Goal: Task Accomplishment & Management: Use online tool/utility

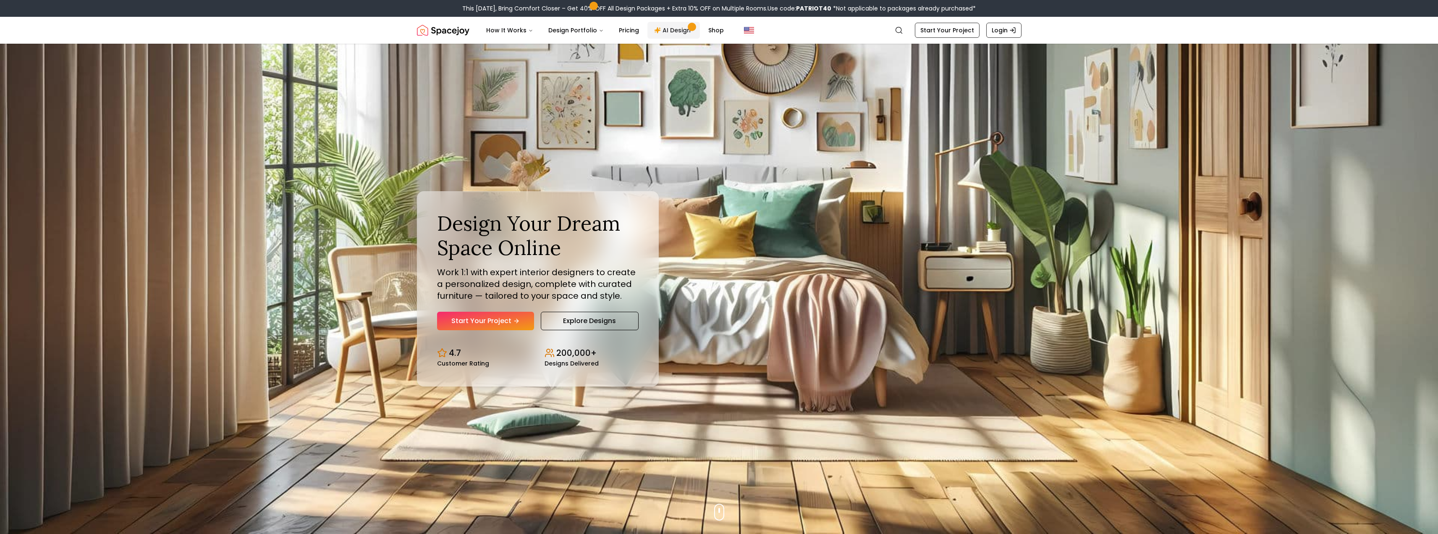
click at [659, 25] on link "AI Design" at bounding box center [673, 30] width 52 height 17
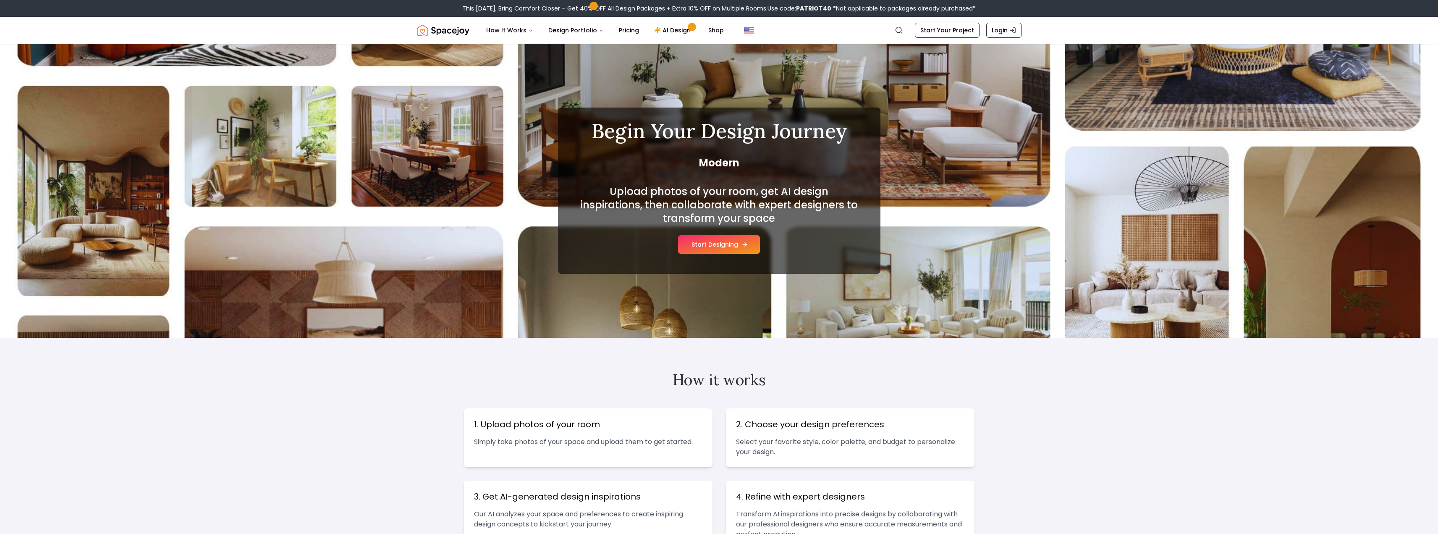
click at [718, 248] on button "Start Designing" at bounding box center [719, 244] width 82 height 18
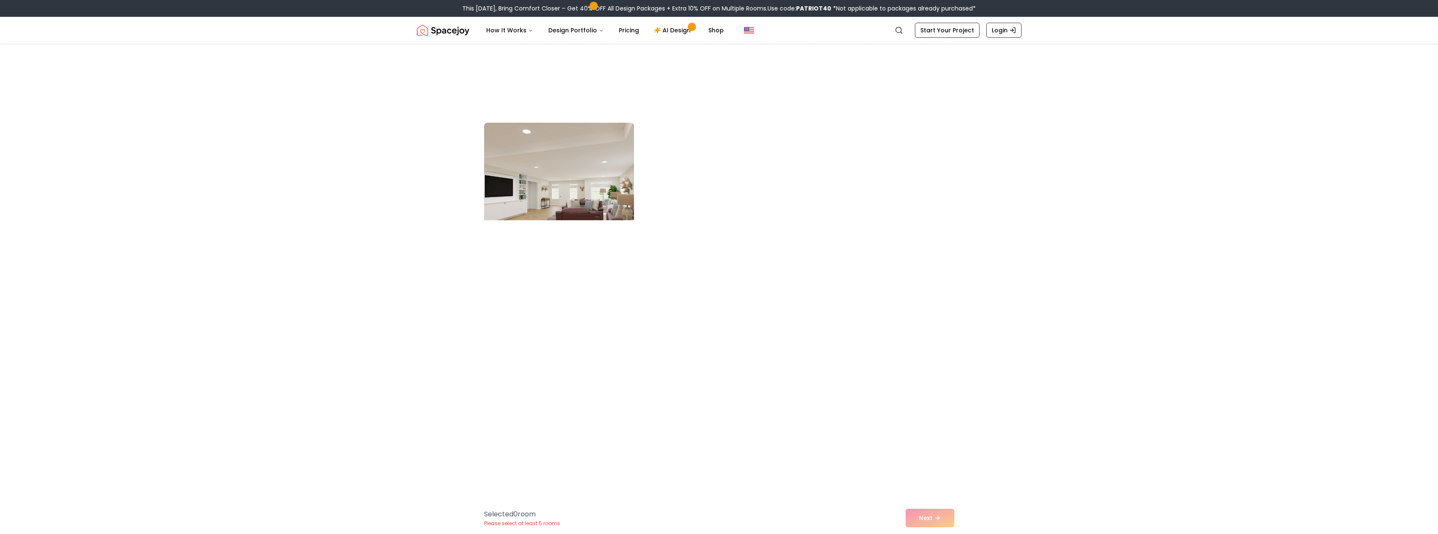
scroll to position [3778, 0]
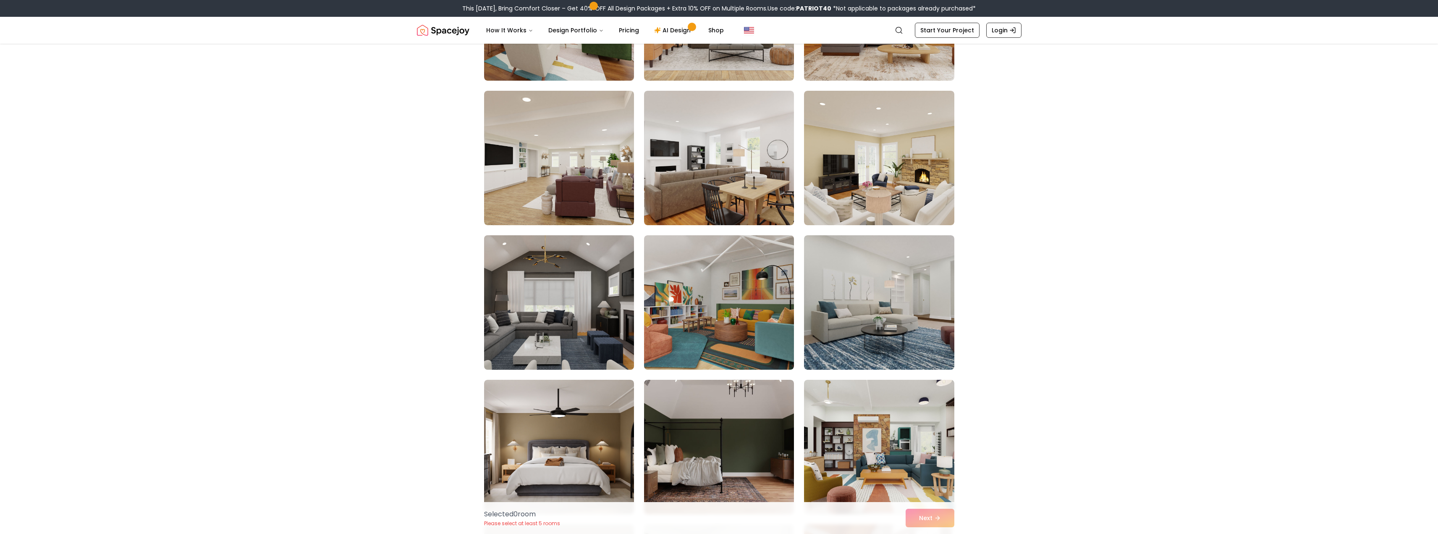
click at [553, 302] on img at bounding box center [558, 302] width 157 height 141
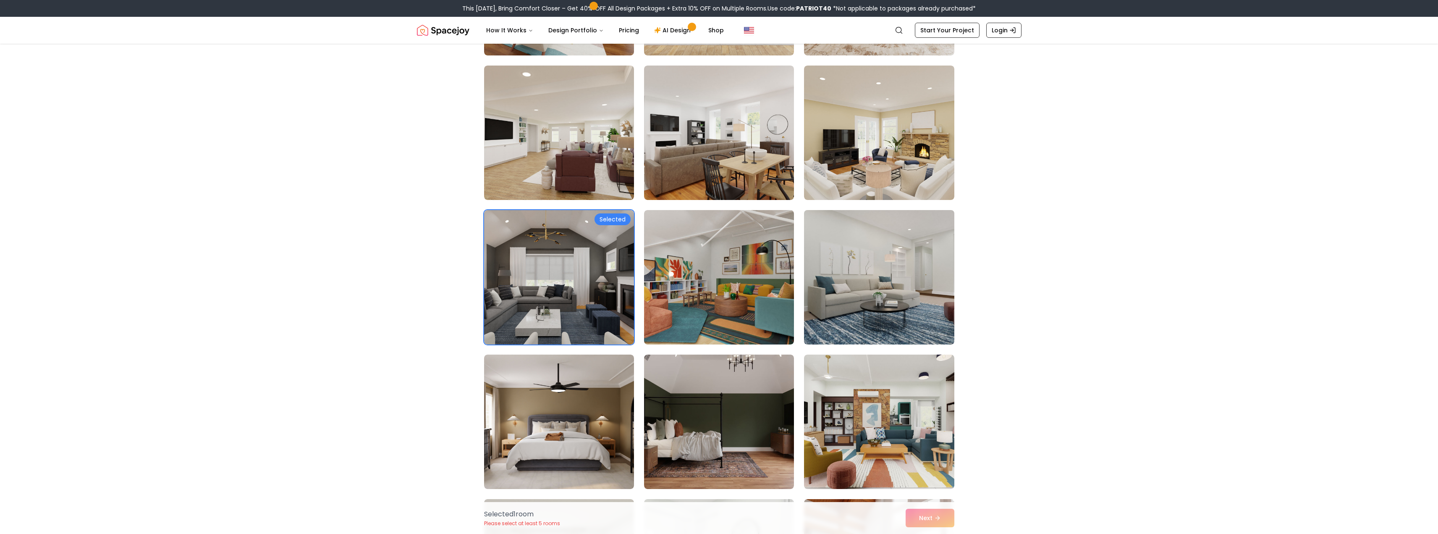
scroll to position [3946, 0]
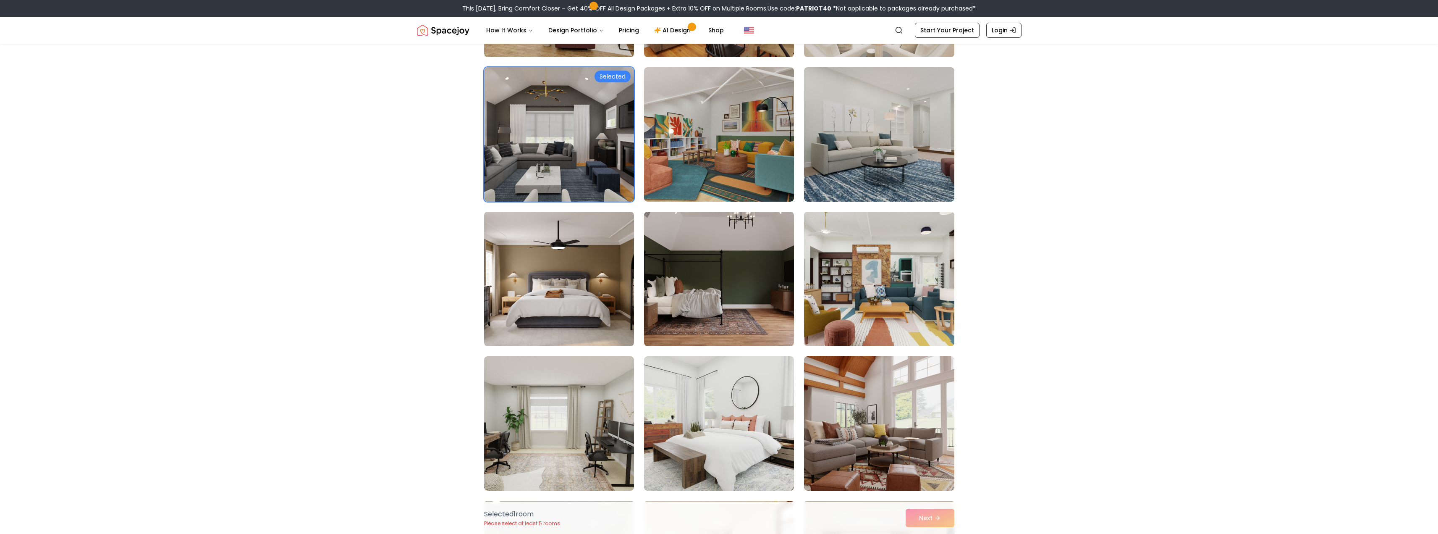
click at [871, 246] on img at bounding box center [878, 278] width 157 height 141
click at [857, 258] on img at bounding box center [878, 278] width 157 height 141
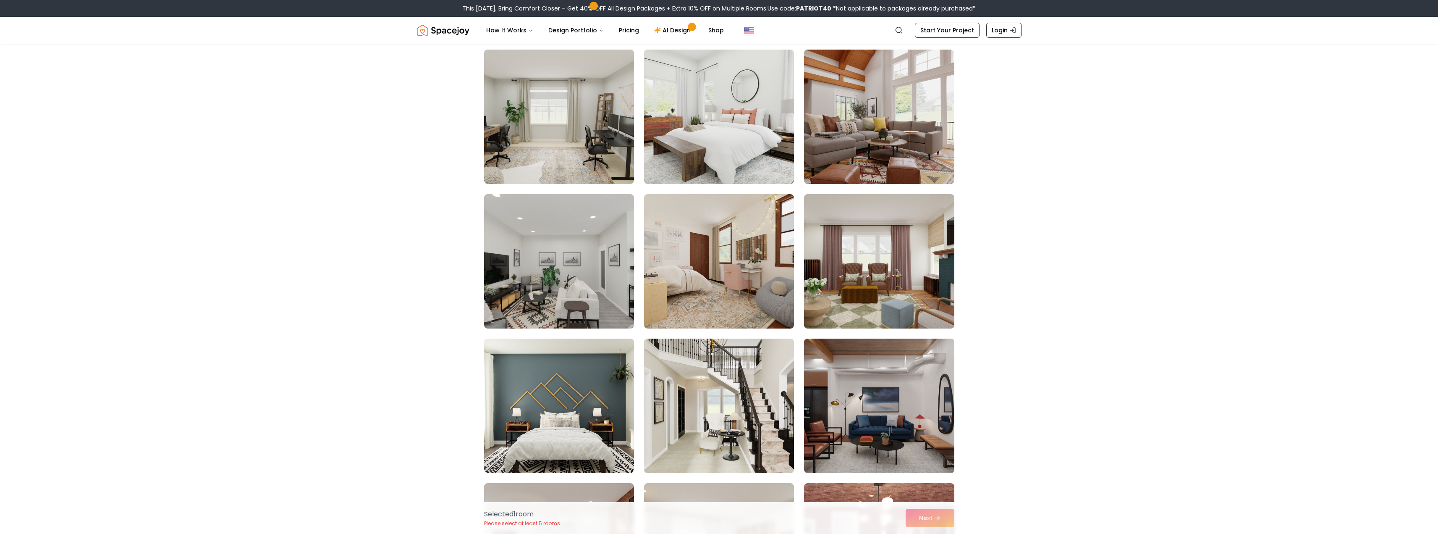
scroll to position [4282, 0]
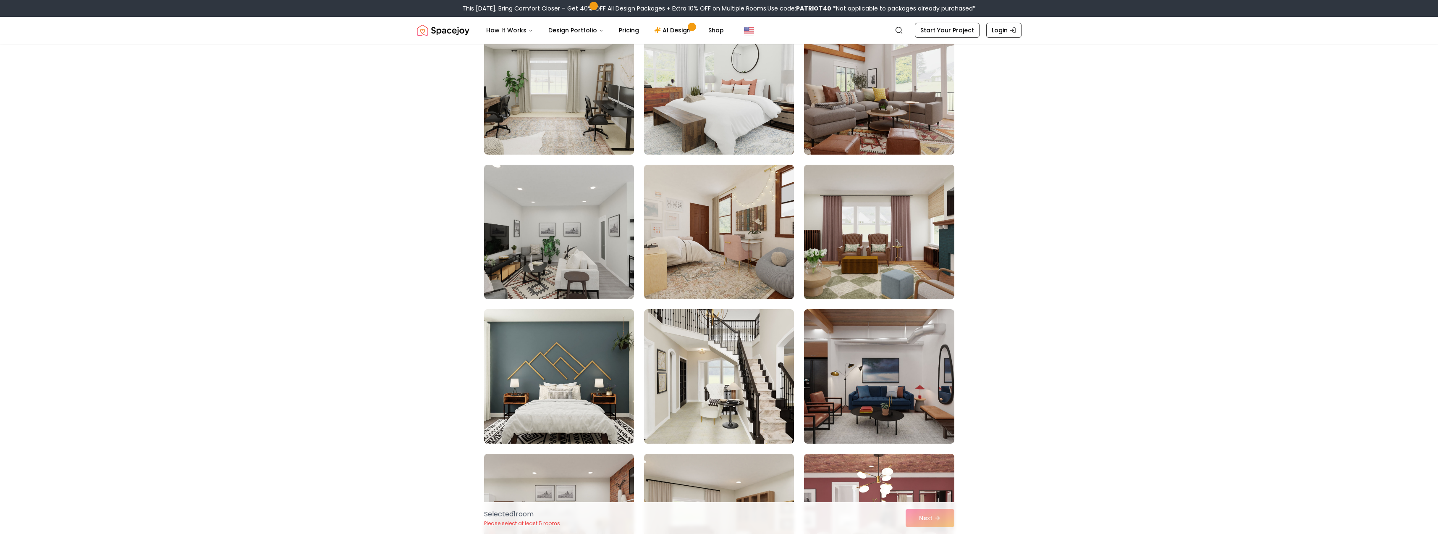
click at [549, 388] on img at bounding box center [558, 376] width 157 height 141
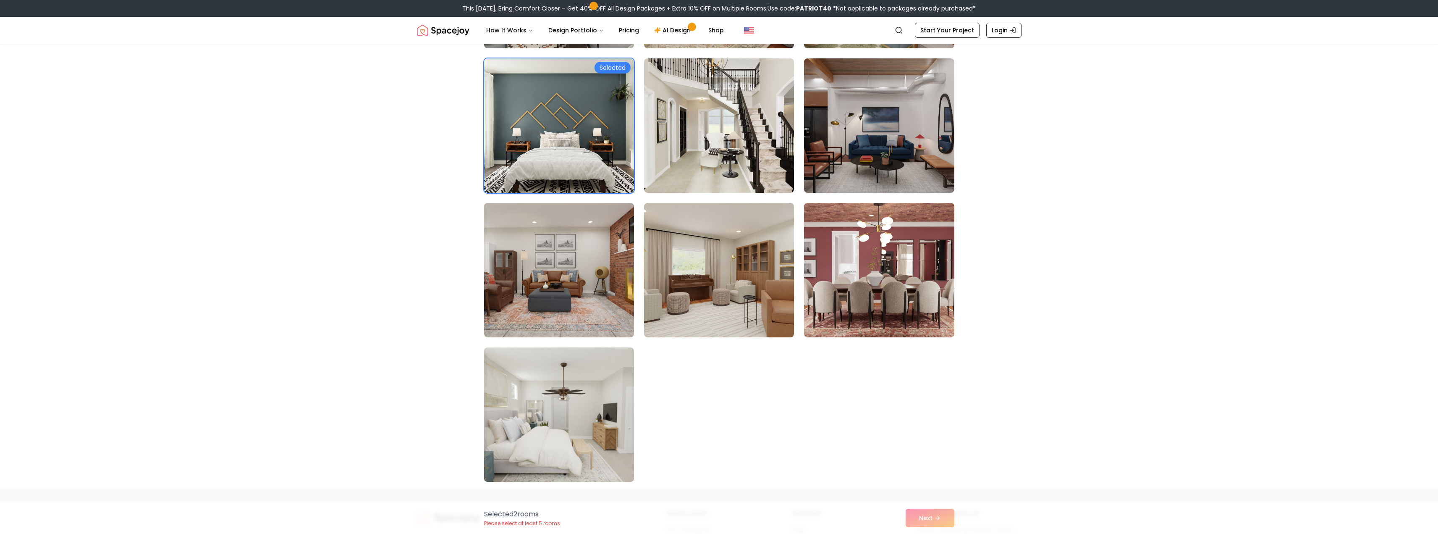
scroll to position [4450, 0]
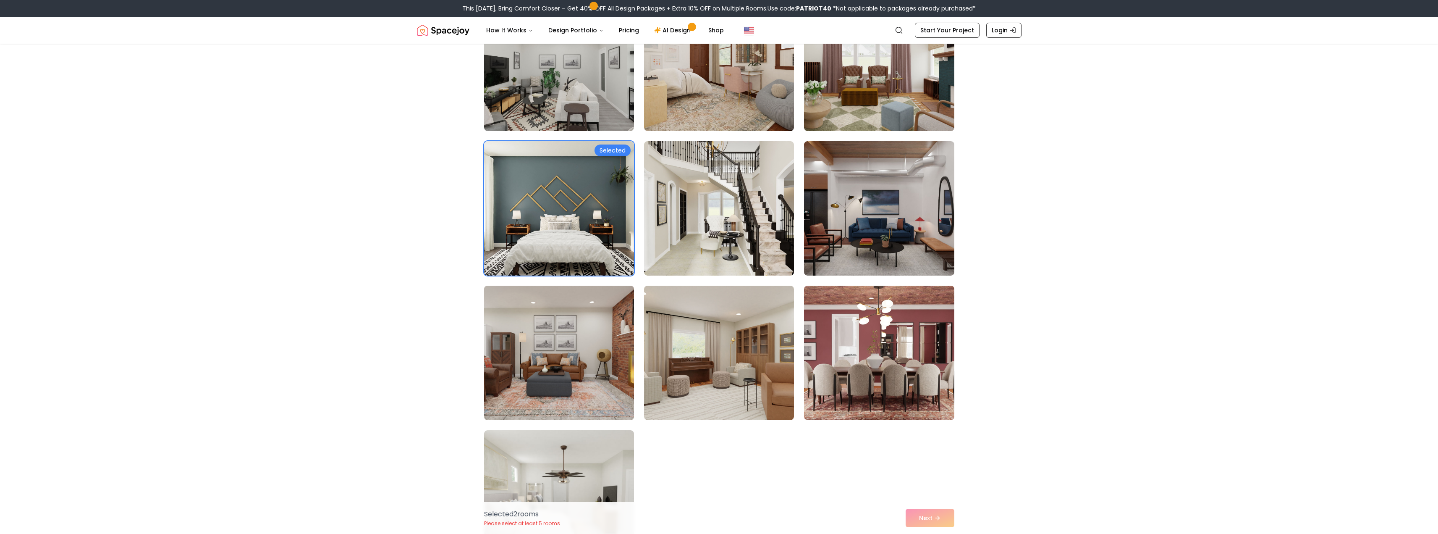
click at [573, 391] on img at bounding box center [558, 352] width 157 height 141
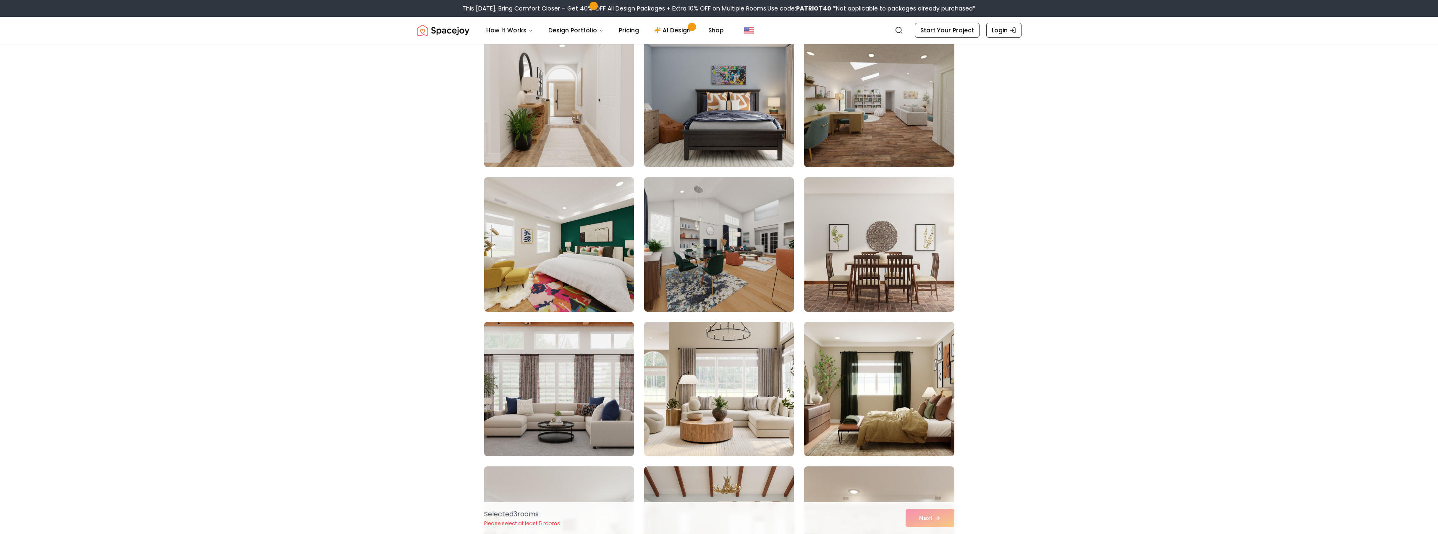
scroll to position [3191, 0]
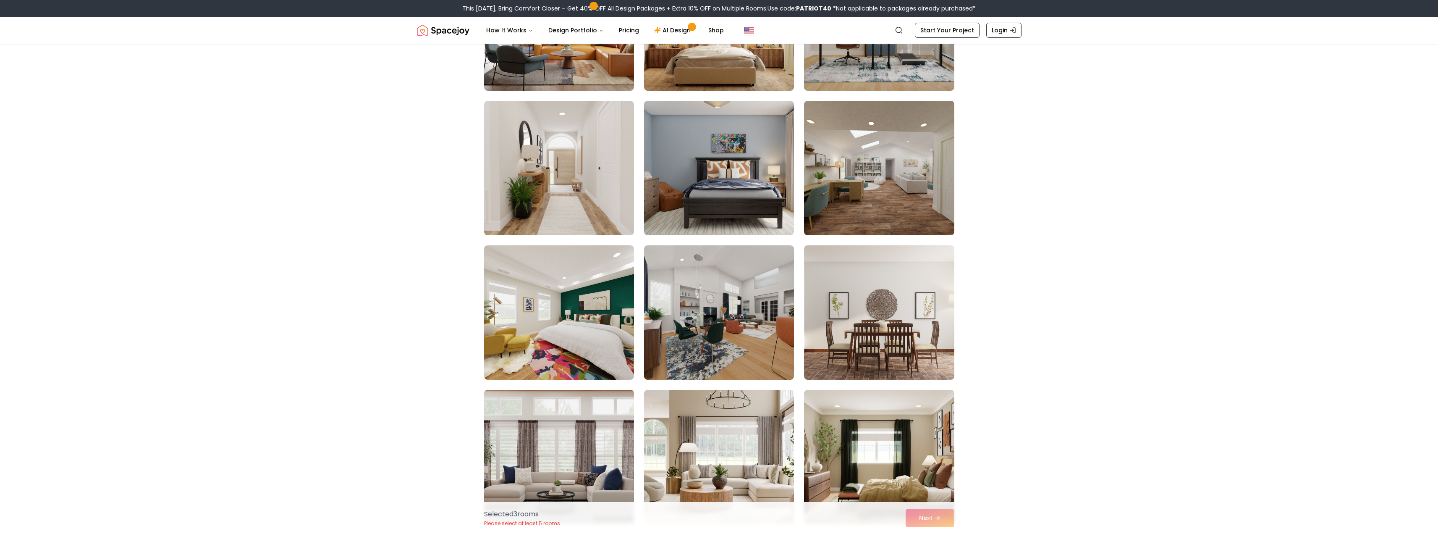
click at [558, 410] on img at bounding box center [558, 456] width 157 height 141
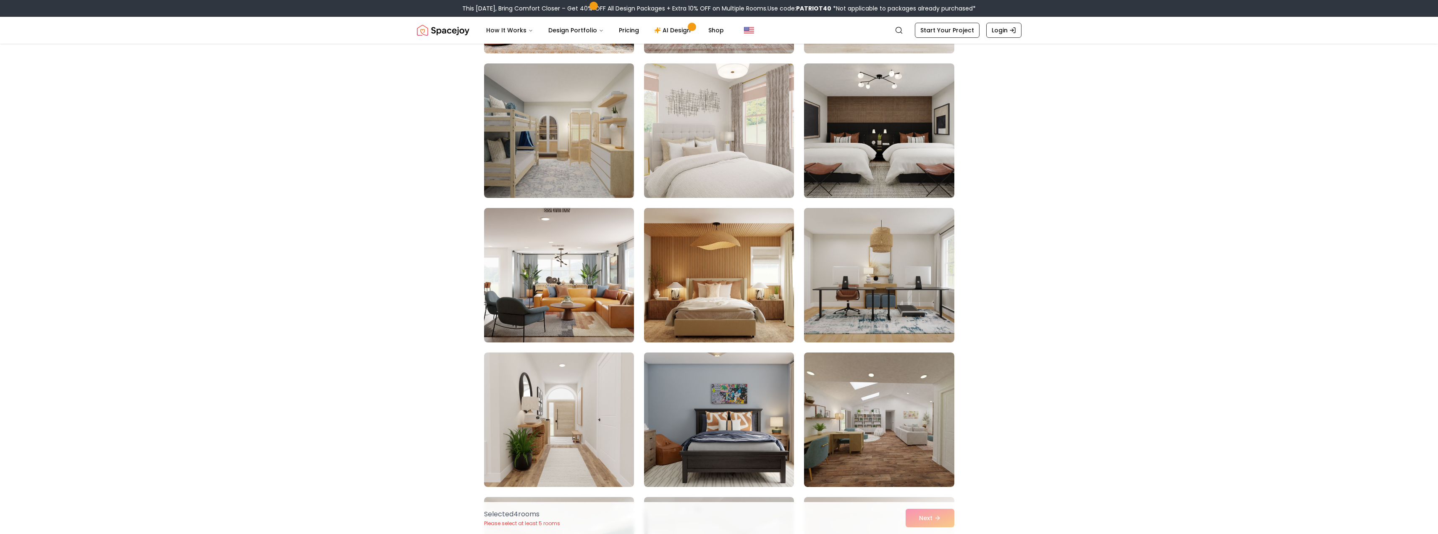
scroll to position [2939, 0]
click at [585, 310] on img at bounding box center [558, 275] width 157 height 141
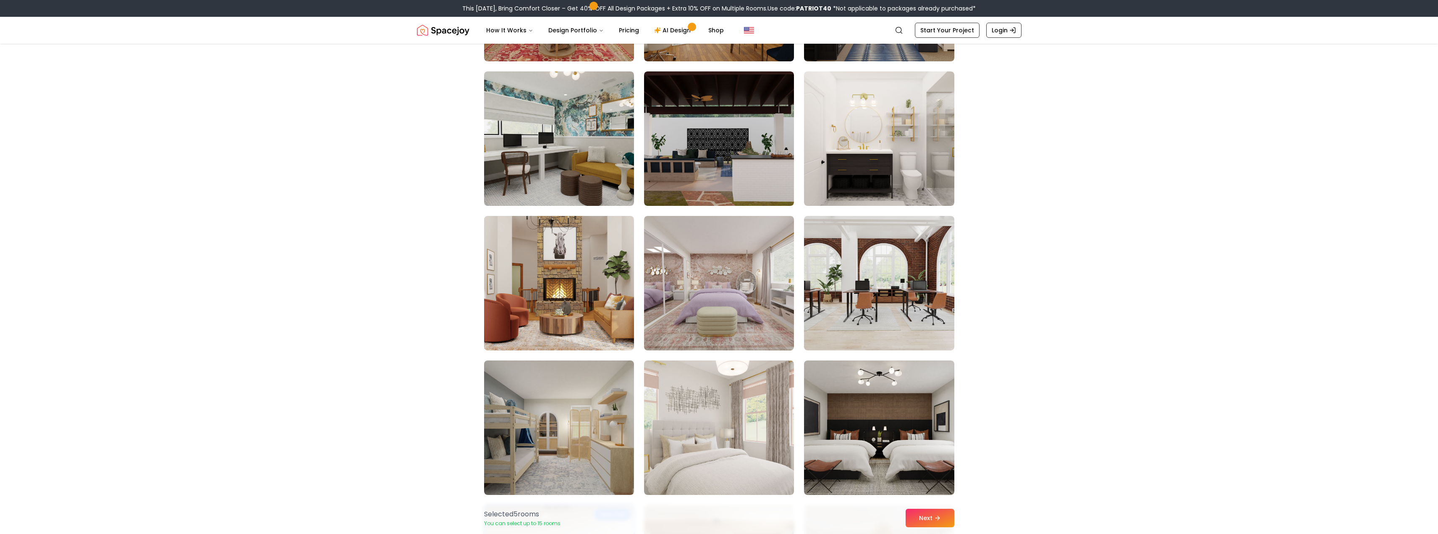
scroll to position [2603, 0]
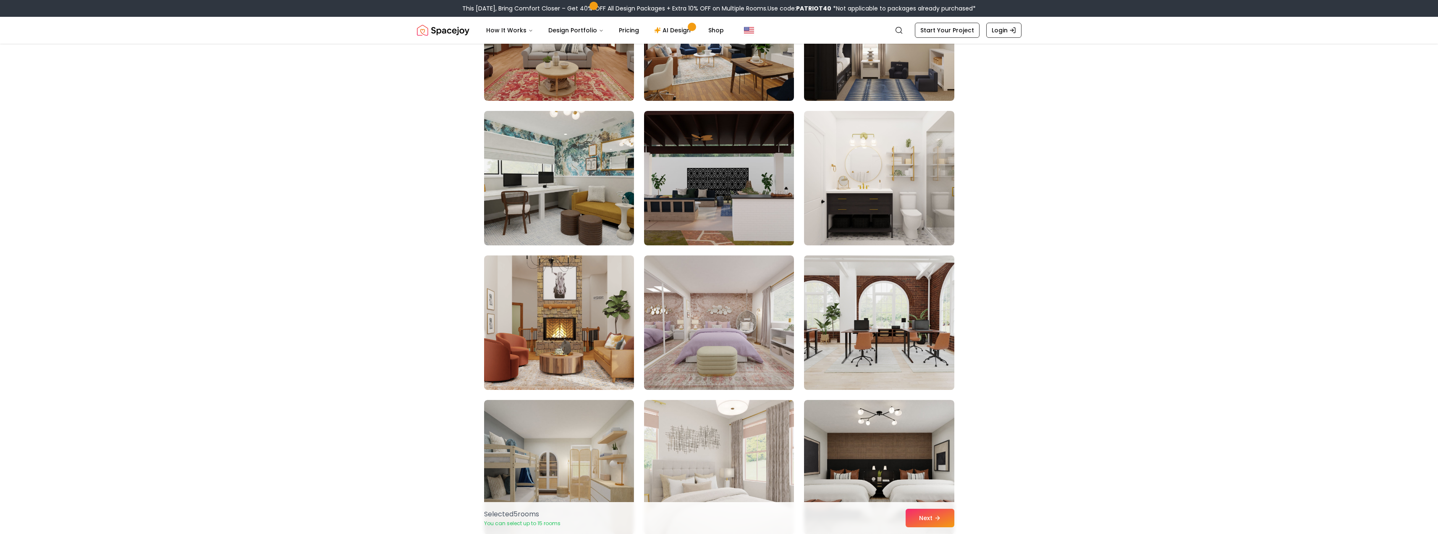
click at [938, 322] on img at bounding box center [878, 322] width 157 height 141
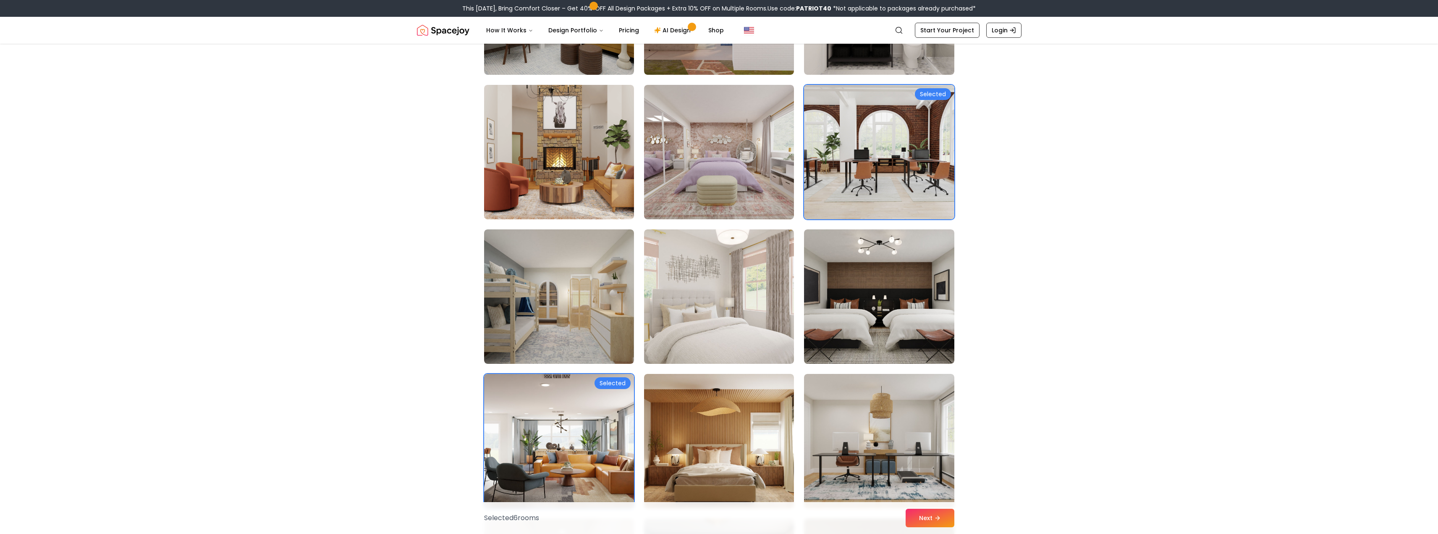
scroll to position [2687, 0]
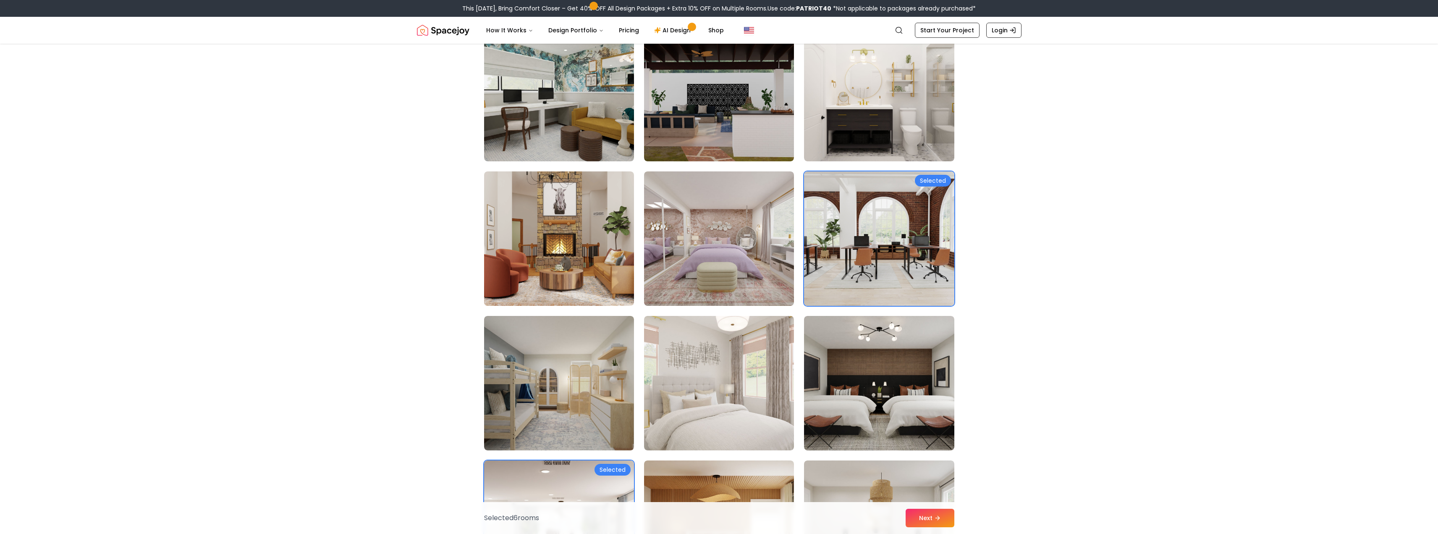
click at [898, 236] on img at bounding box center [878, 238] width 157 height 141
click at [901, 257] on img at bounding box center [878, 238] width 157 height 141
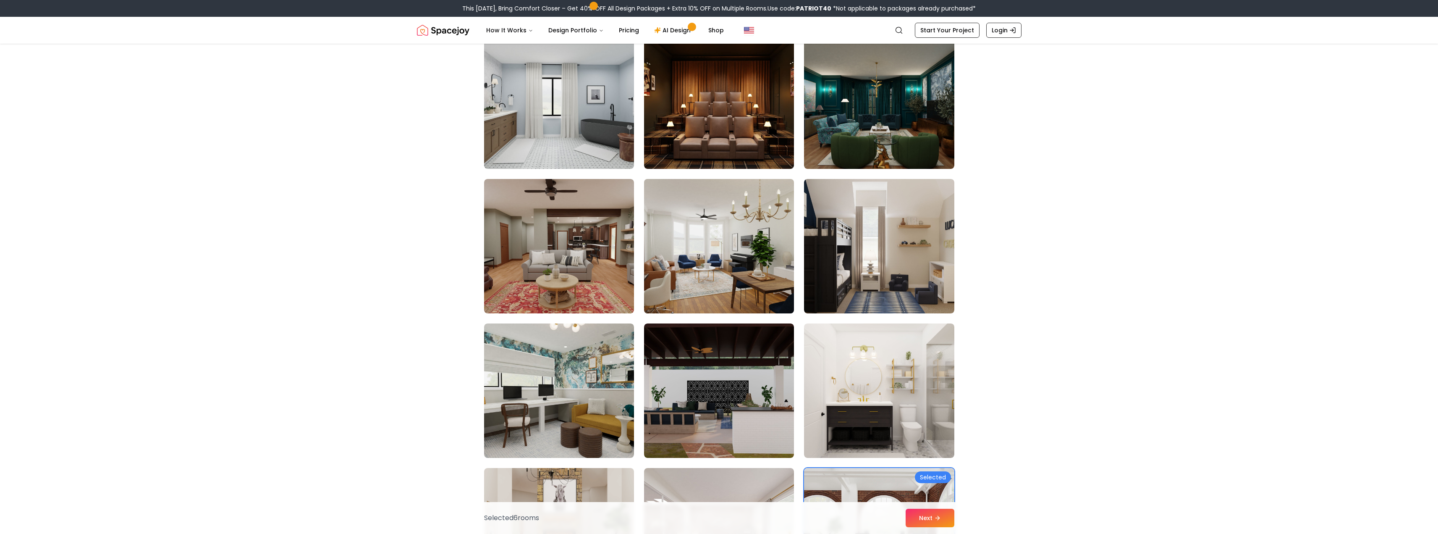
scroll to position [2351, 0]
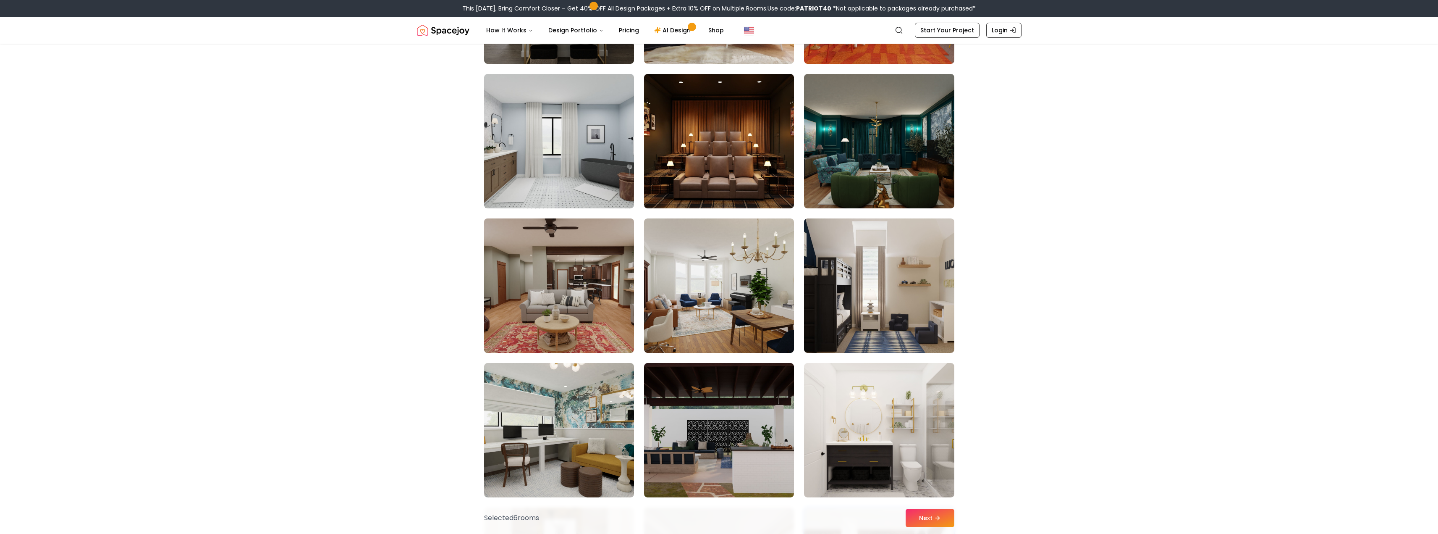
click at [573, 290] on img at bounding box center [558, 285] width 157 height 141
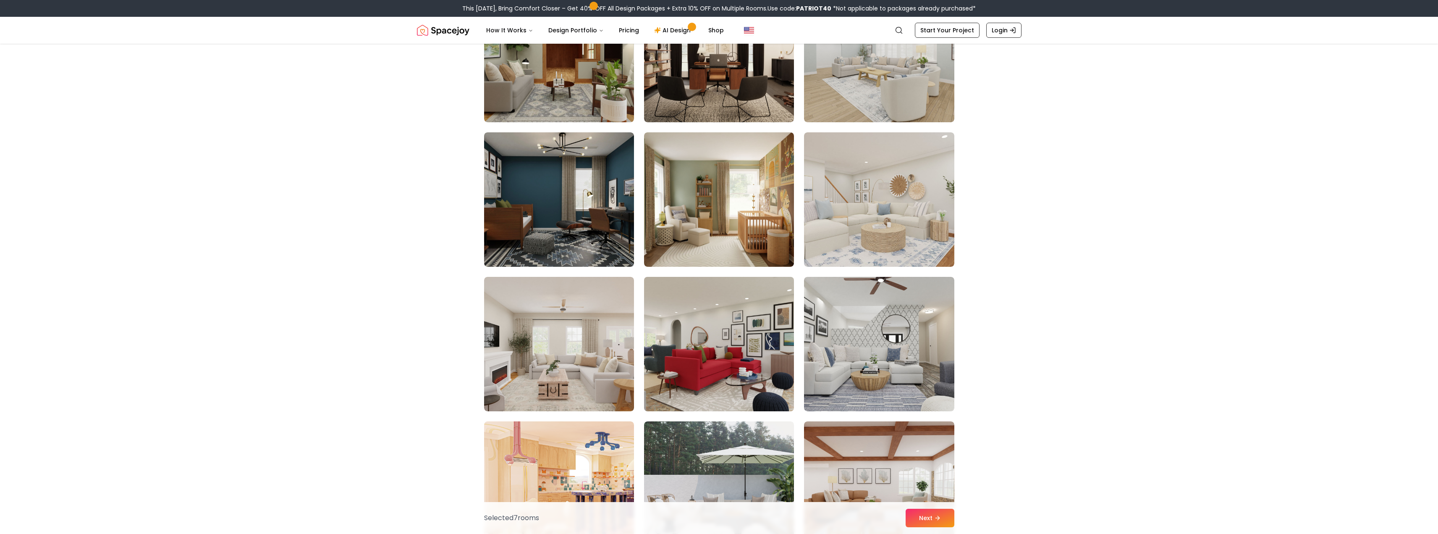
scroll to position [1511, 0]
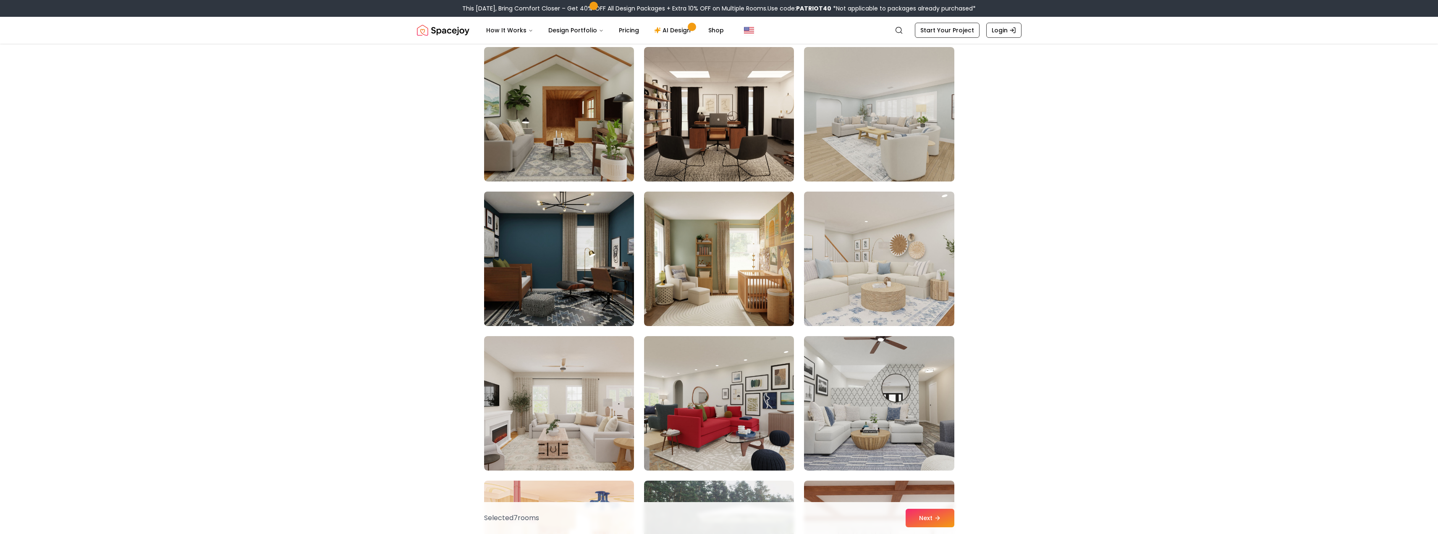
click at [576, 280] on img at bounding box center [558, 258] width 157 height 141
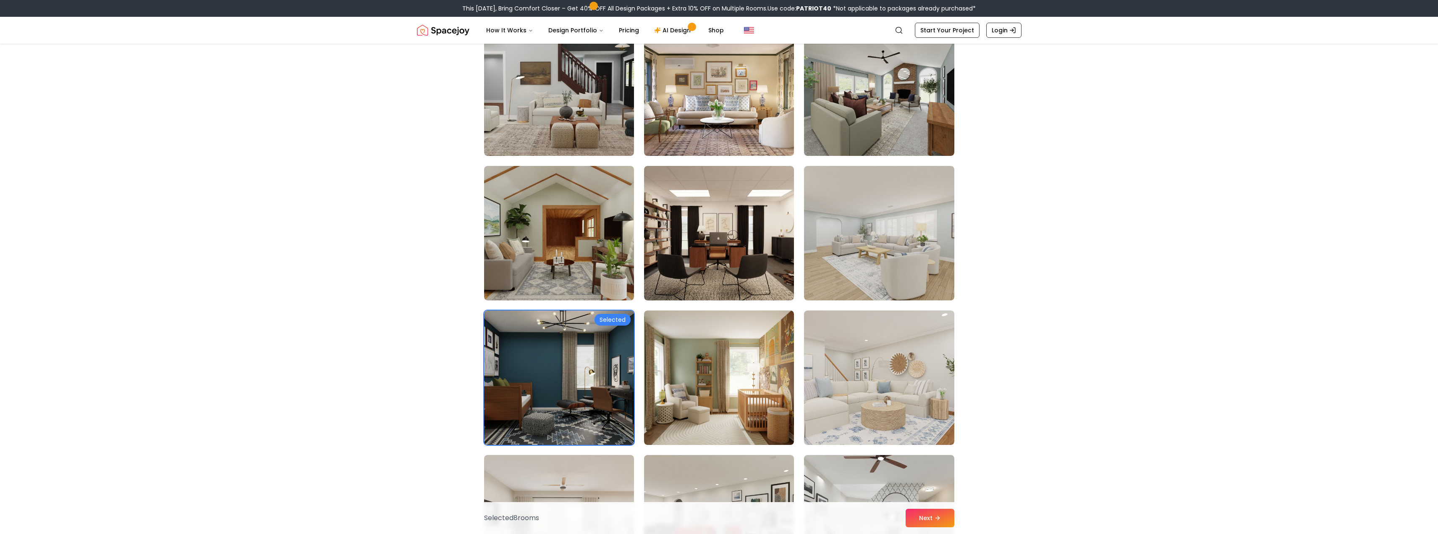
scroll to position [1343, 0]
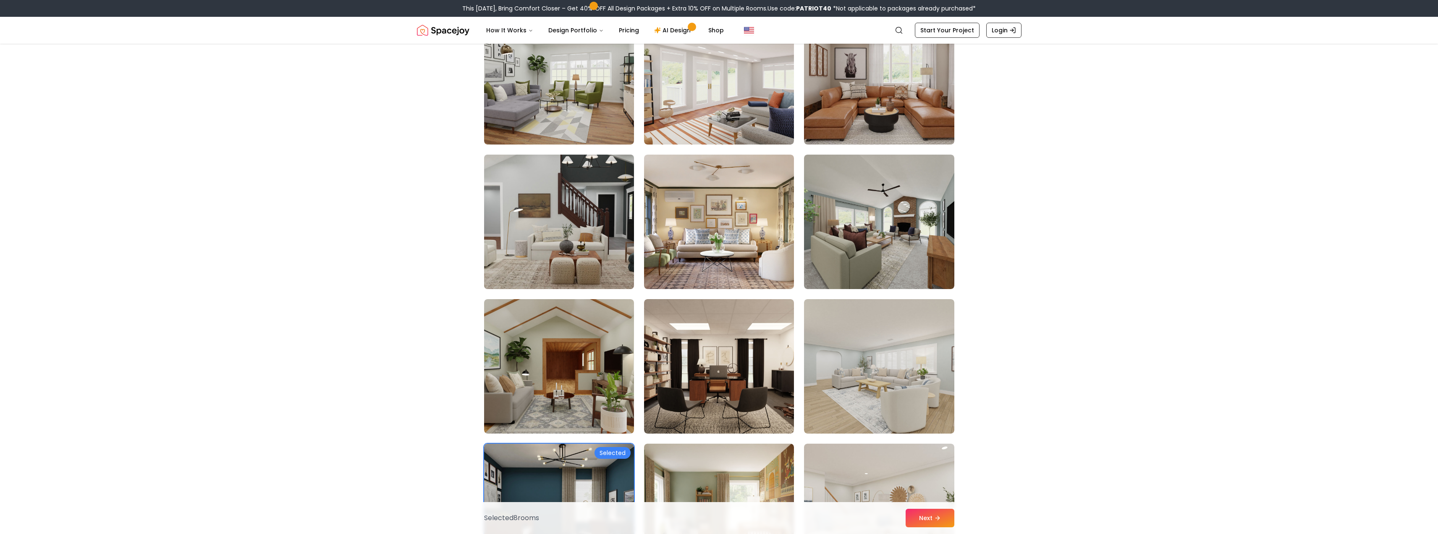
click at [532, 230] on img at bounding box center [558, 221] width 157 height 141
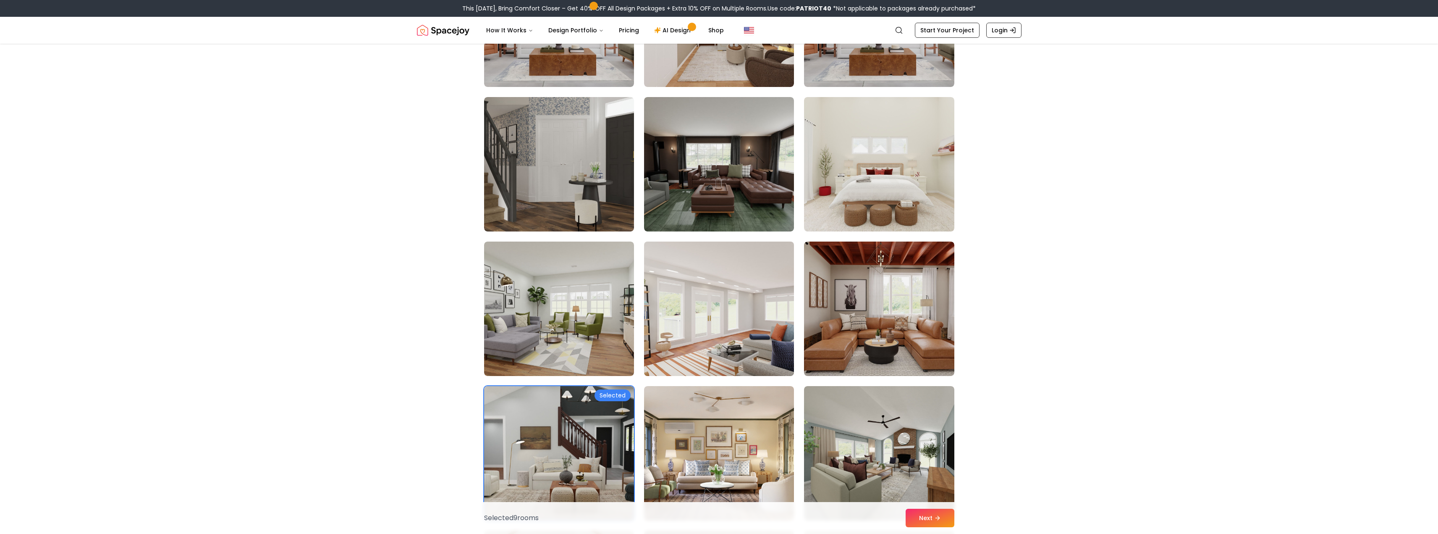
scroll to position [1008, 0]
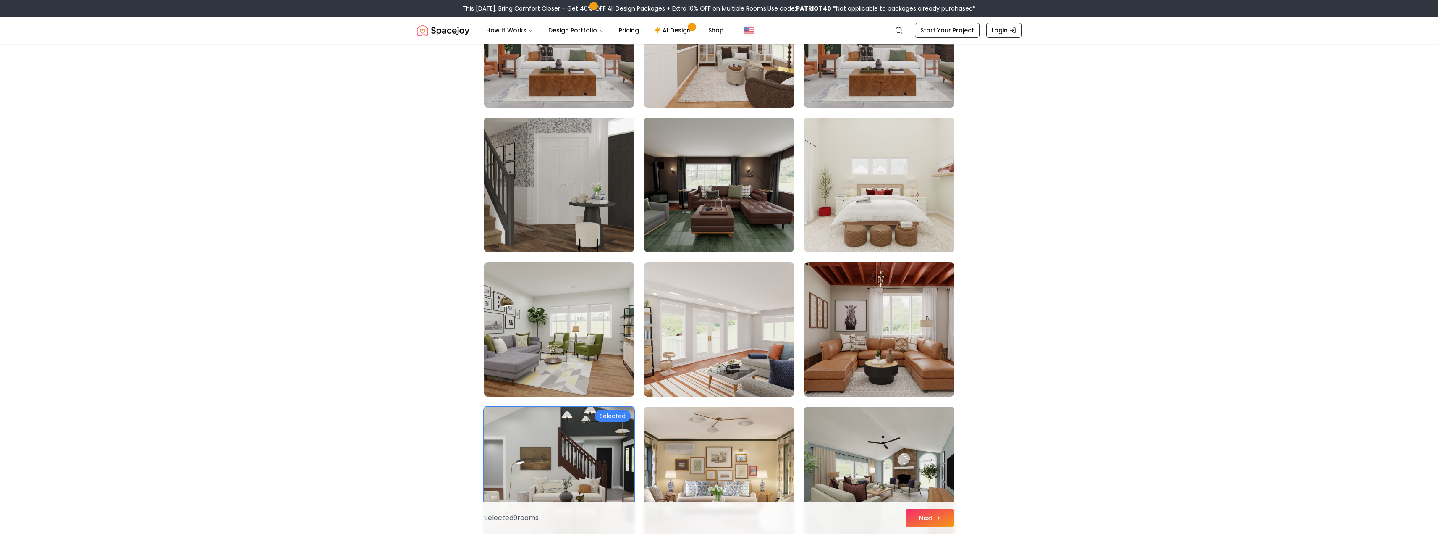
click at [602, 217] on img at bounding box center [558, 184] width 157 height 141
click at [762, 353] on img at bounding box center [718, 329] width 157 height 141
click at [936, 520] on icon at bounding box center [939, 517] width 7 height 7
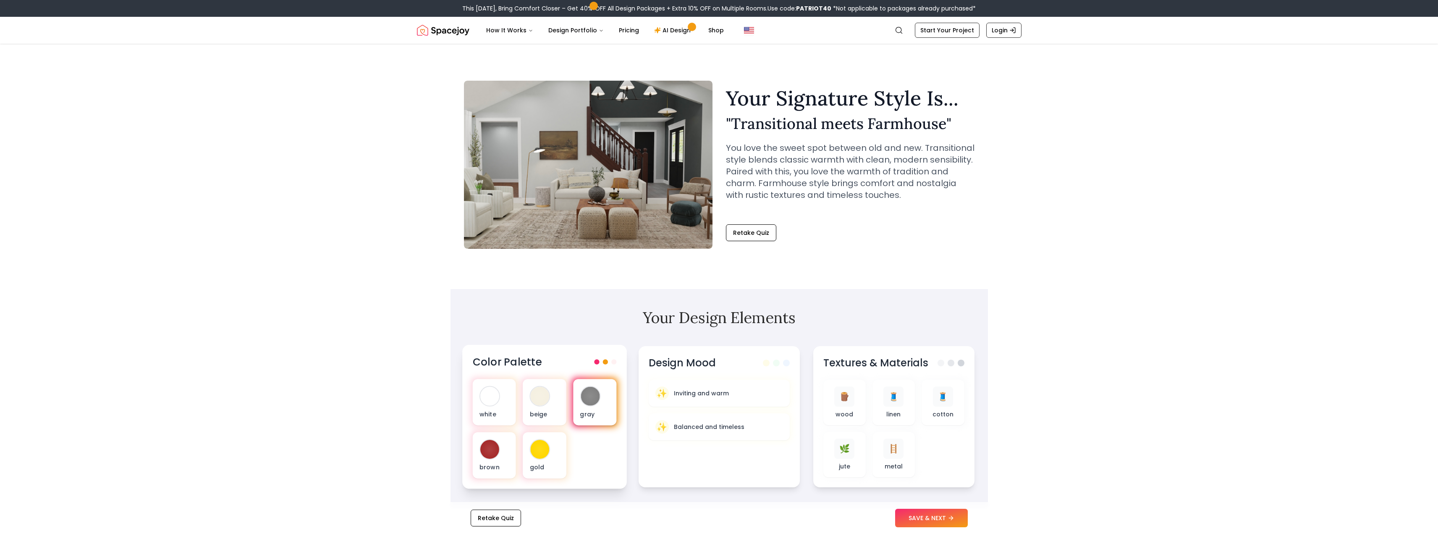
click at [598, 414] on p "gray" at bounding box center [595, 414] width 30 height 8
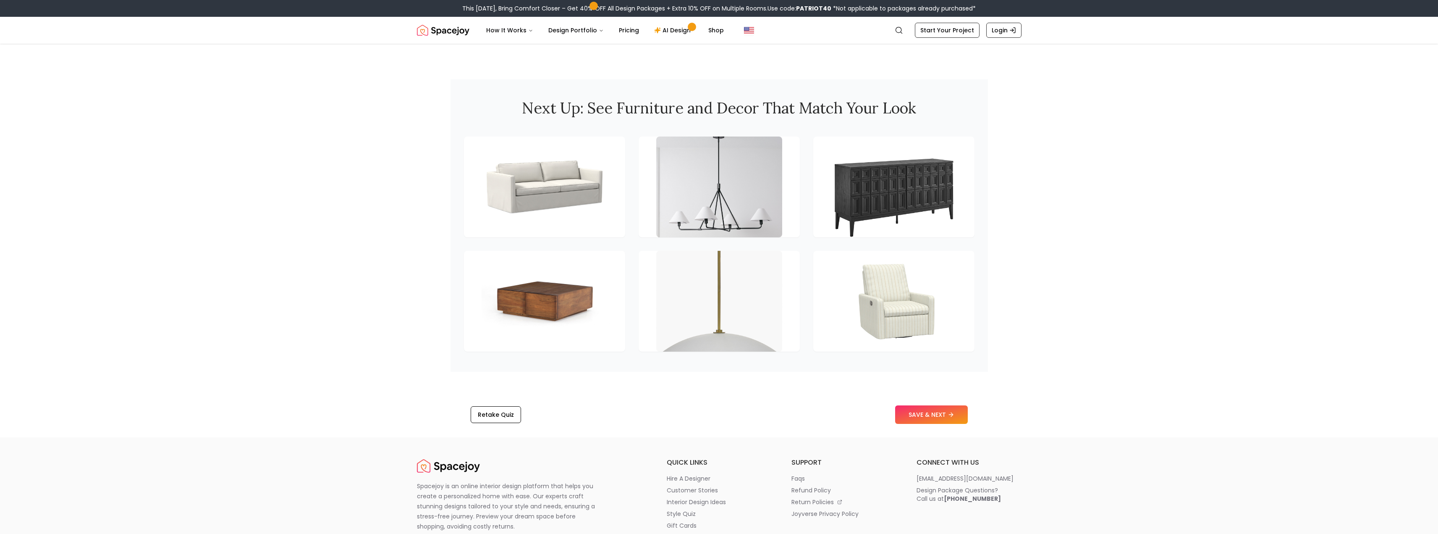
scroll to position [924, 0]
